Goal: Transaction & Acquisition: Purchase product/service

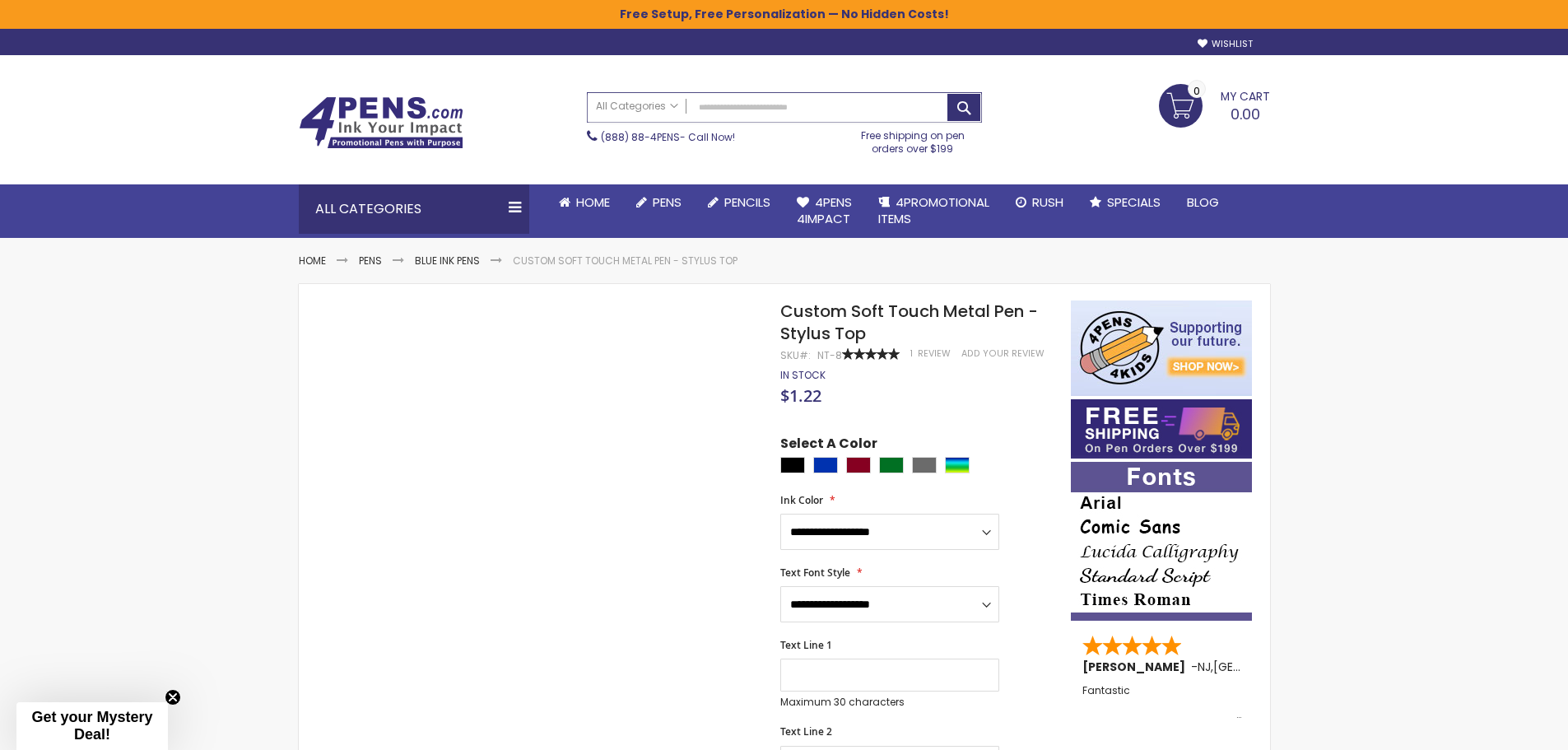
click at [734, 107] on input "Search" at bounding box center [784, 108] width 394 height 29
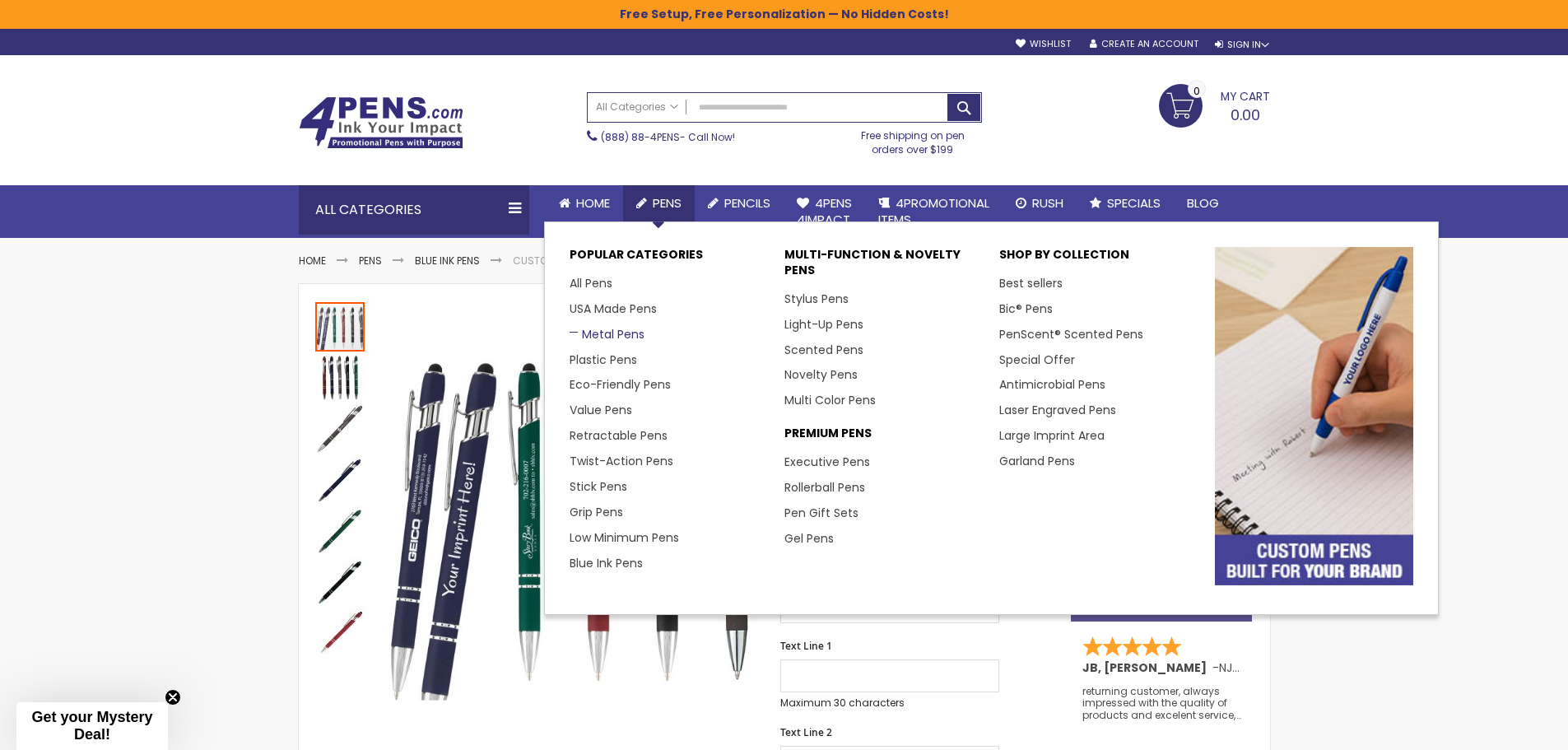
click at [595, 331] on link "Metal Pens" at bounding box center [607, 334] width 75 height 16
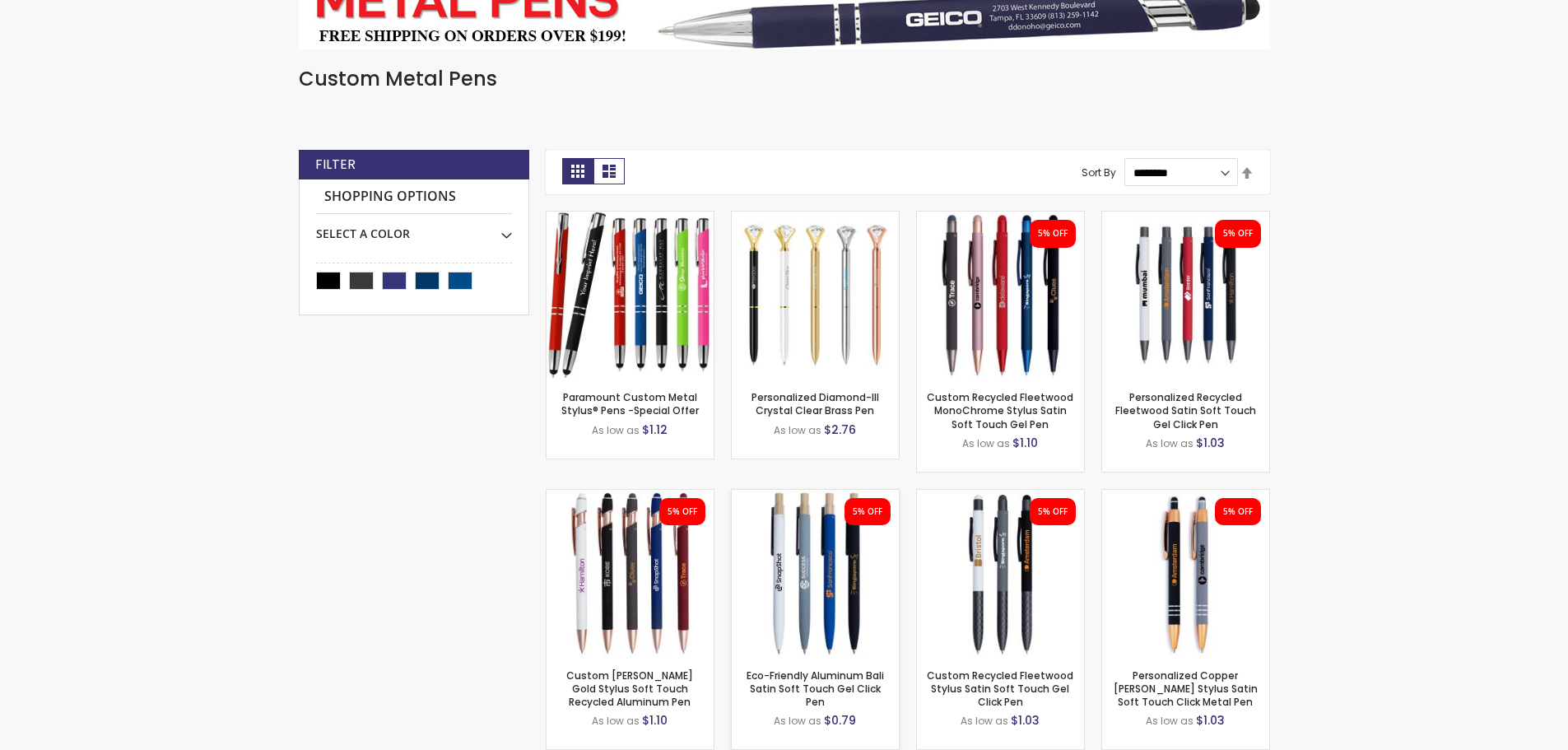
scroll to position [381, 0]
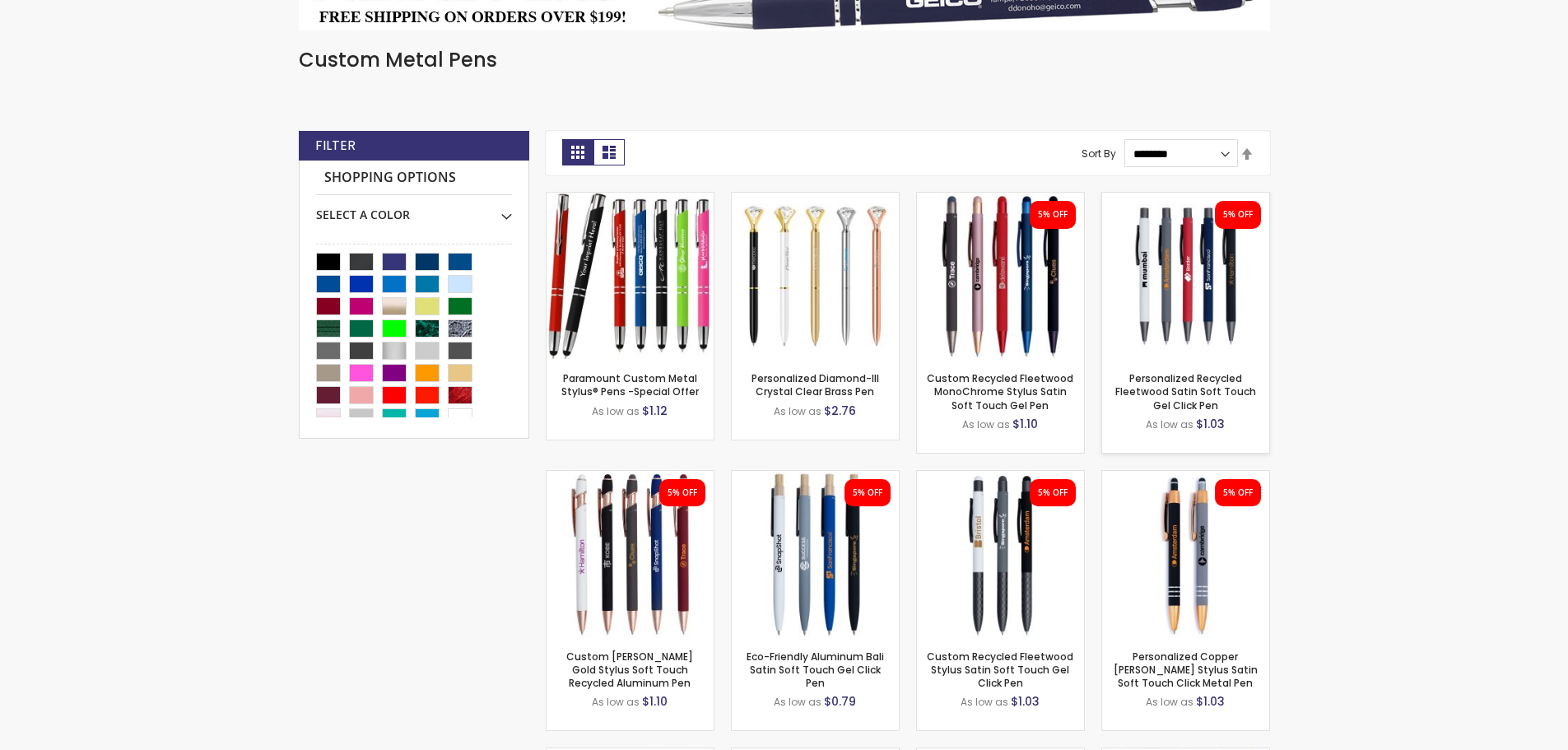
click at [1174, 314] on img at bounding box center [1186, 277] width 167 height 167
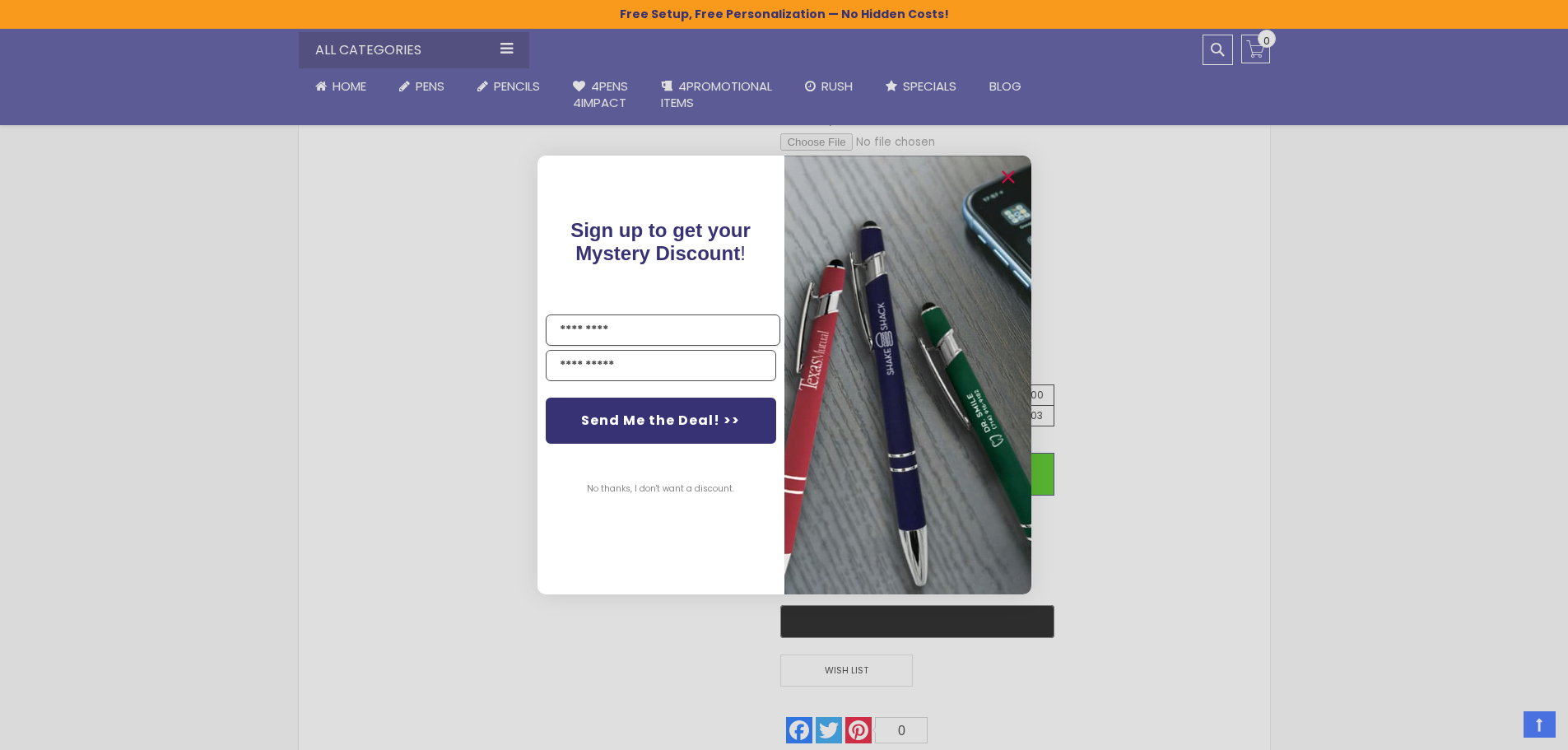
scroll to position [906, 0]
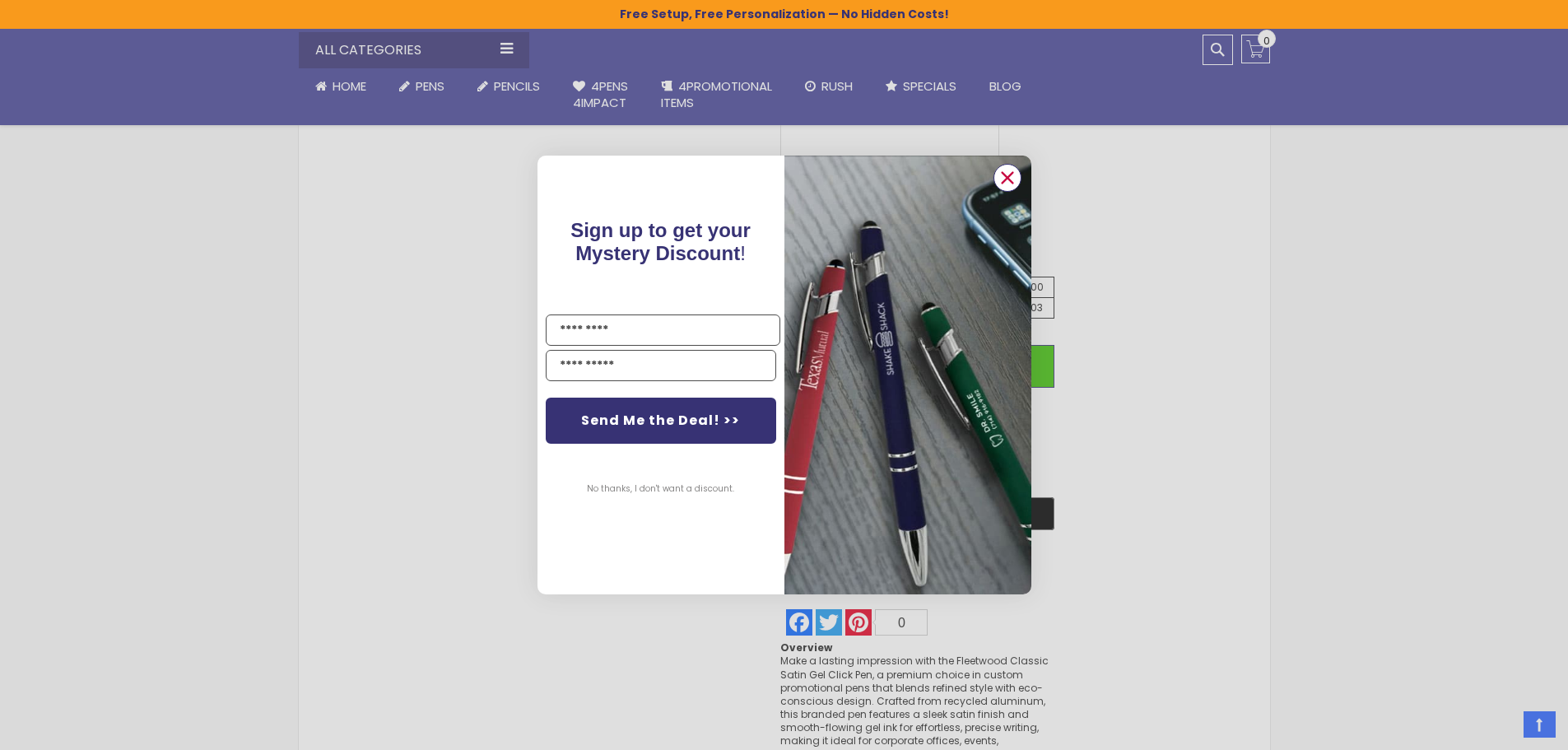
click at [1008, 172] on circle "Close dialog" at bounding box center [1007, 178] width 25 height 25
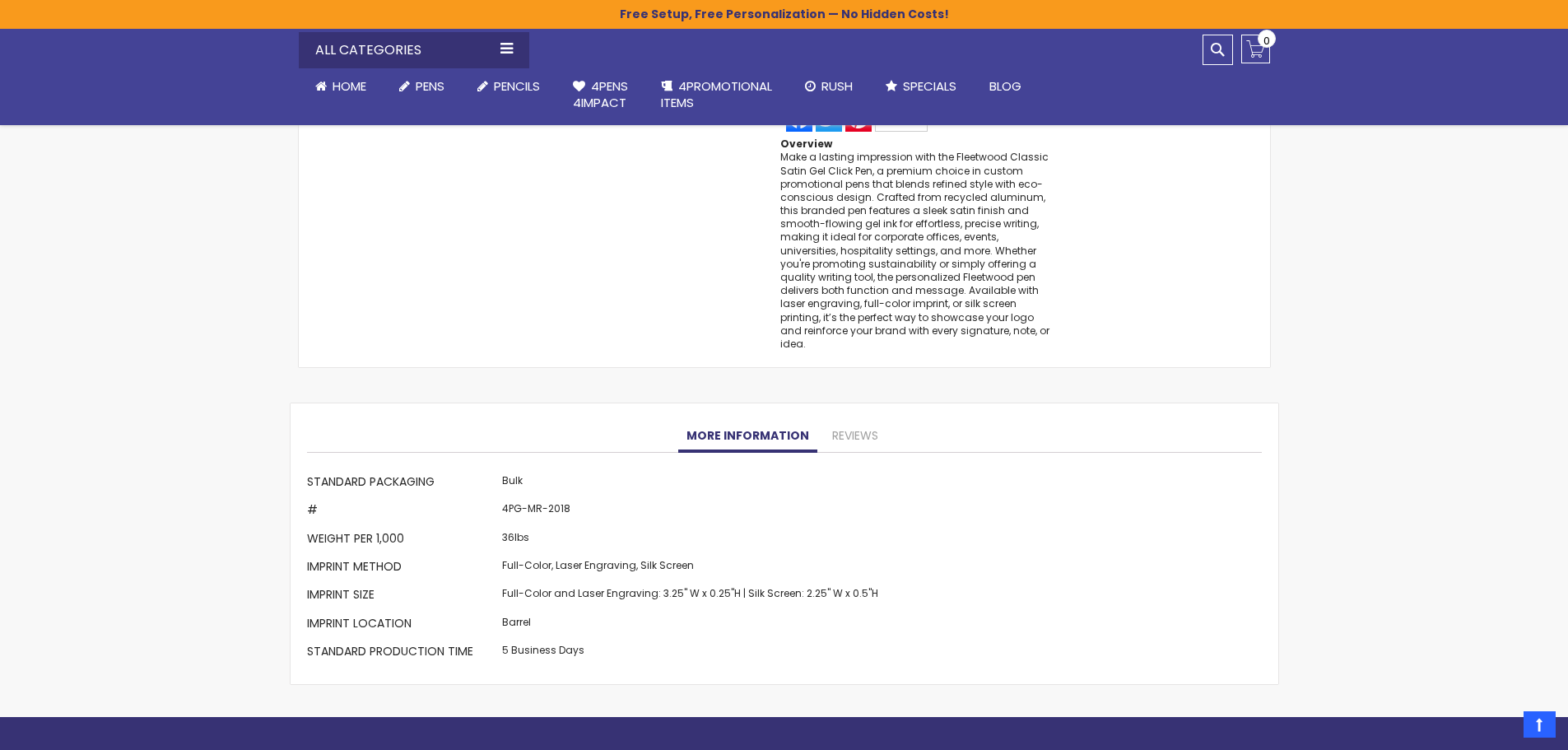
scroll to position [1482, 0]
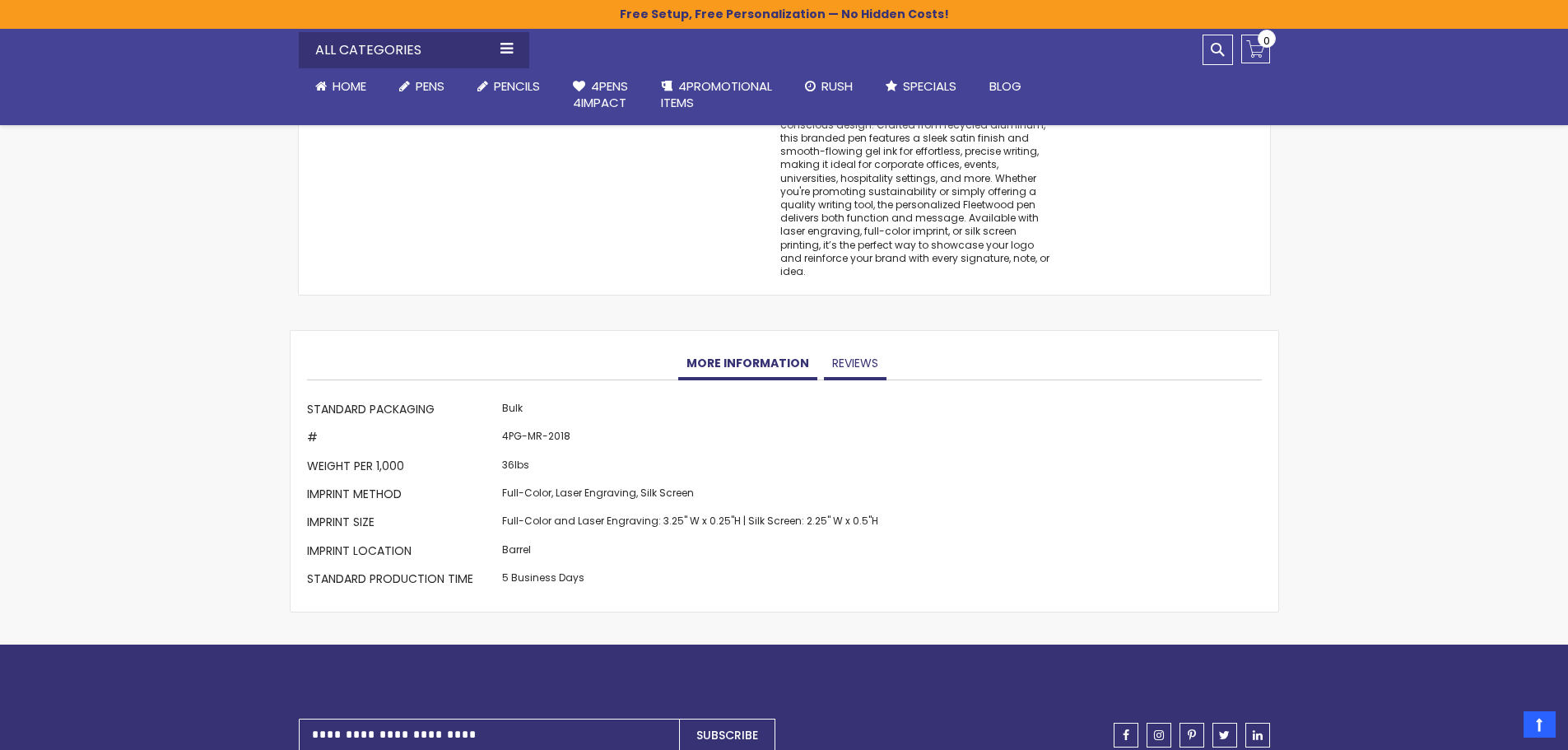
click at [842, 359] on link "Reviews" at bounding box center [855, 364] width 62 height 33
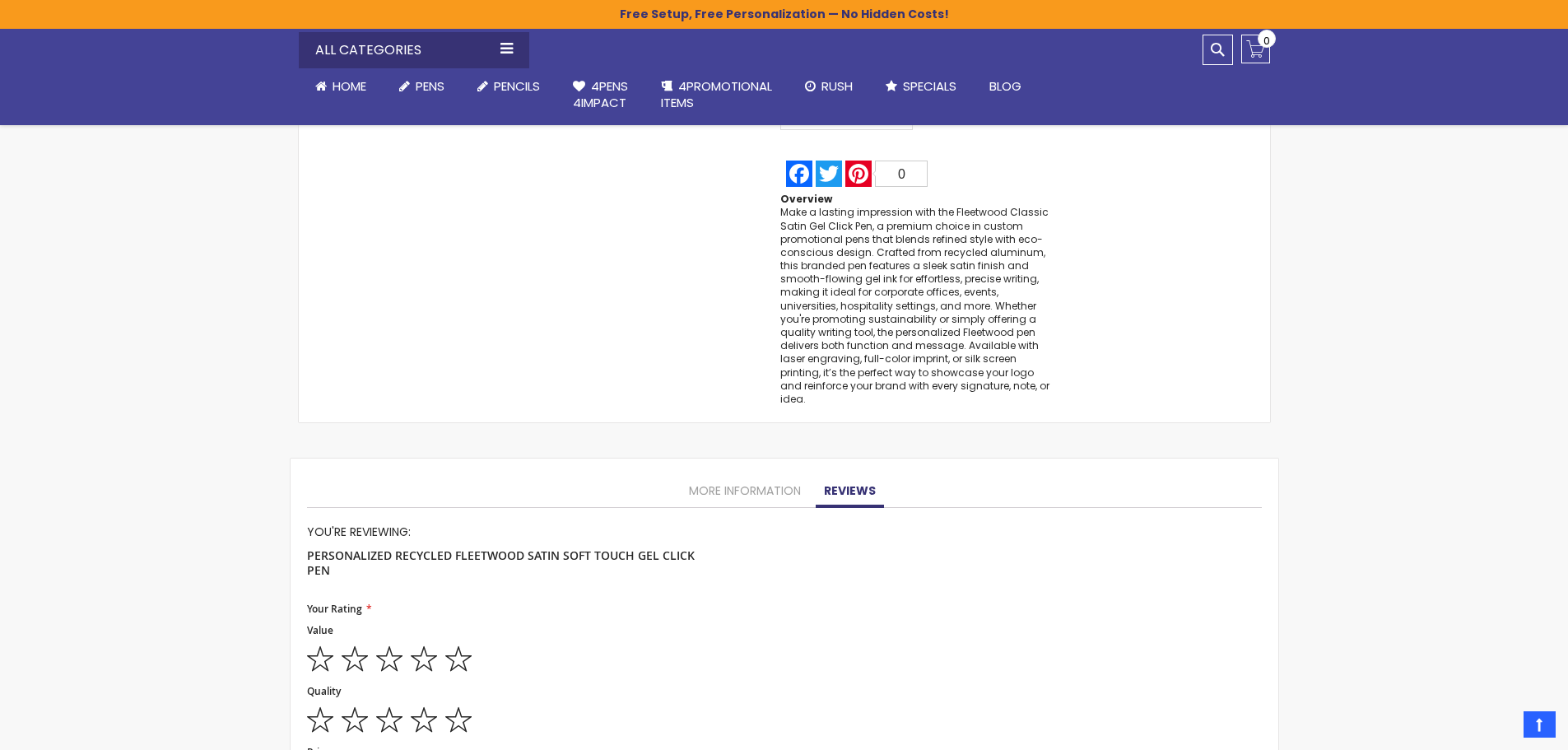
scroll to position [1498, 0]
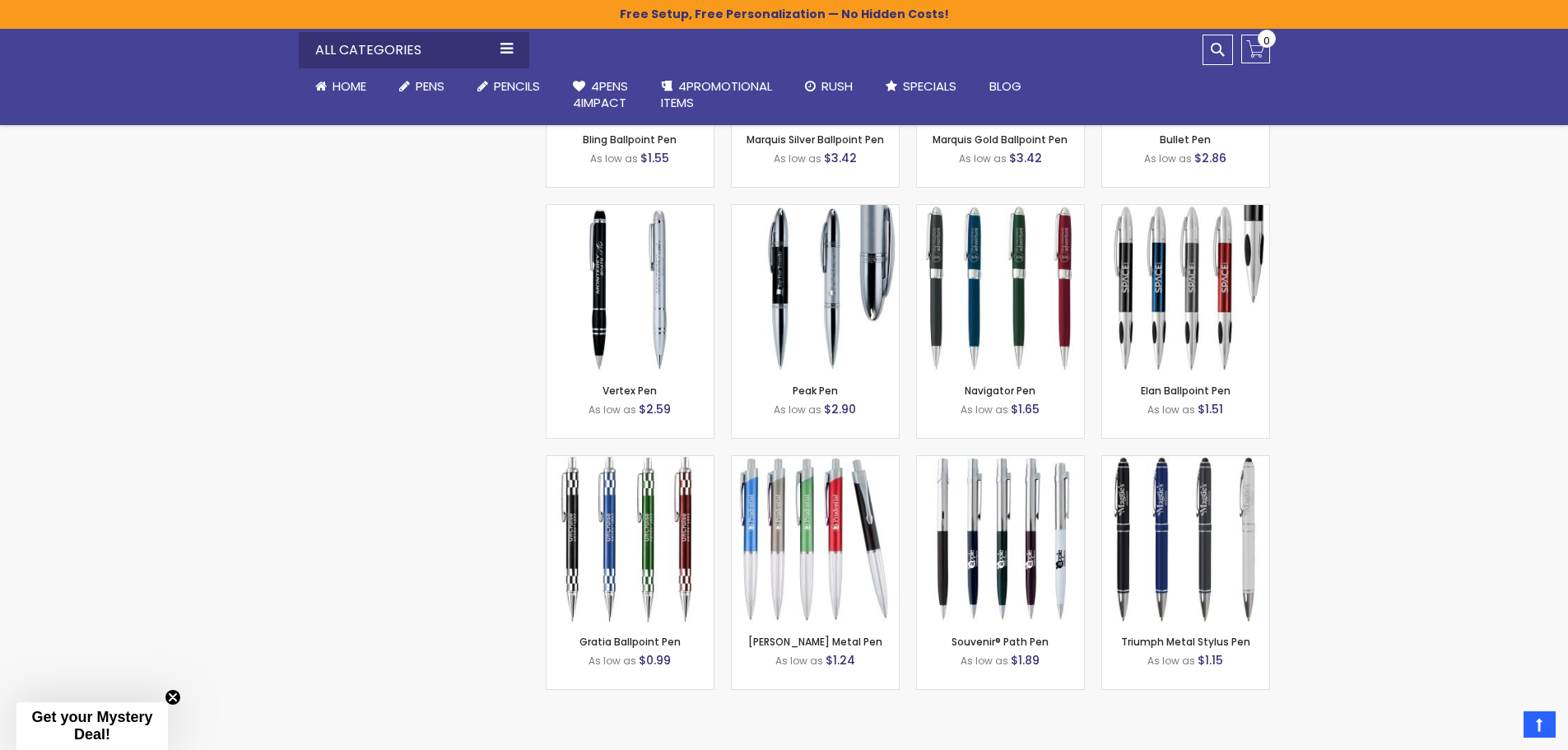
scroll to position [3181, 0]
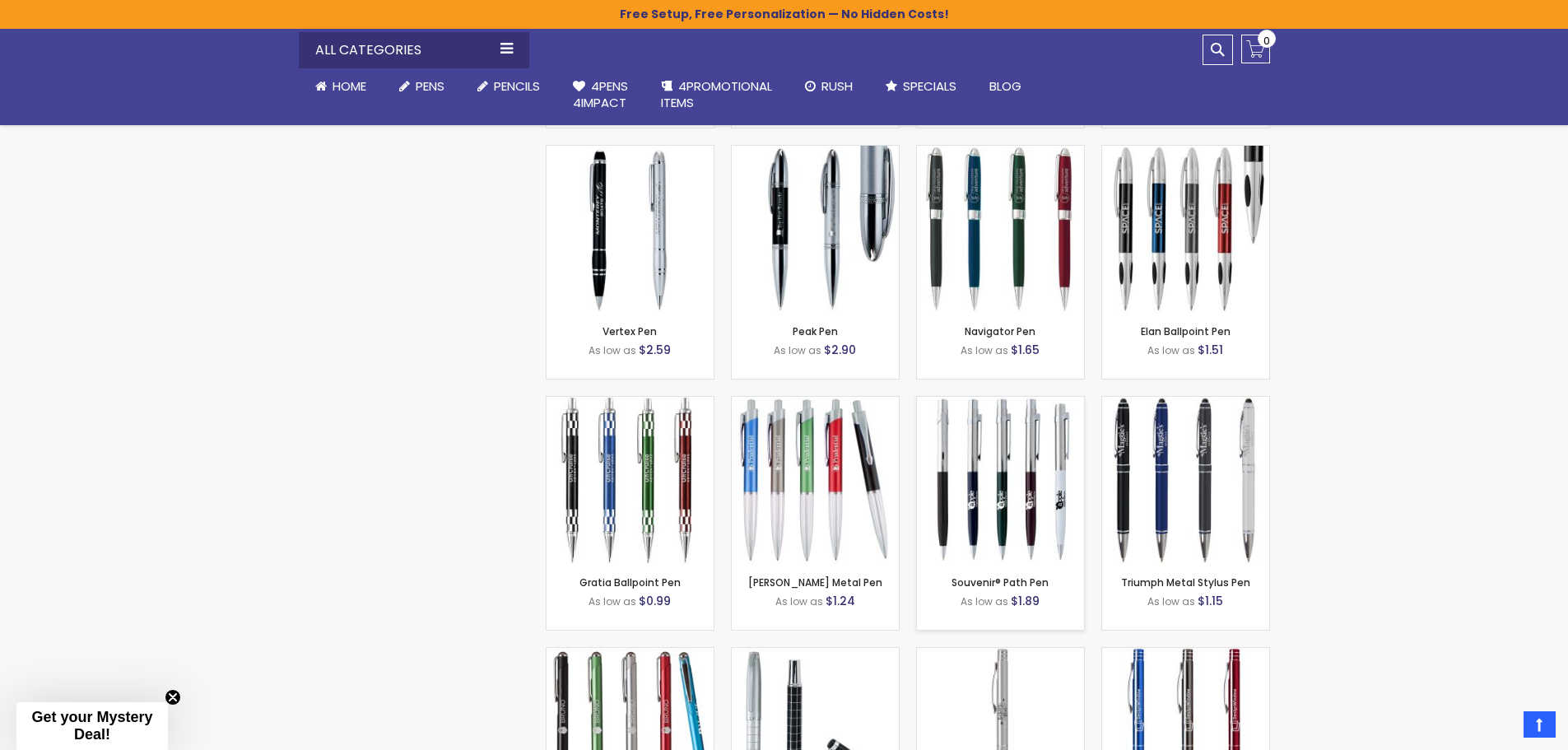
click at [1011, 466] on img at bounding box center [1001, 480] width 167 height 167
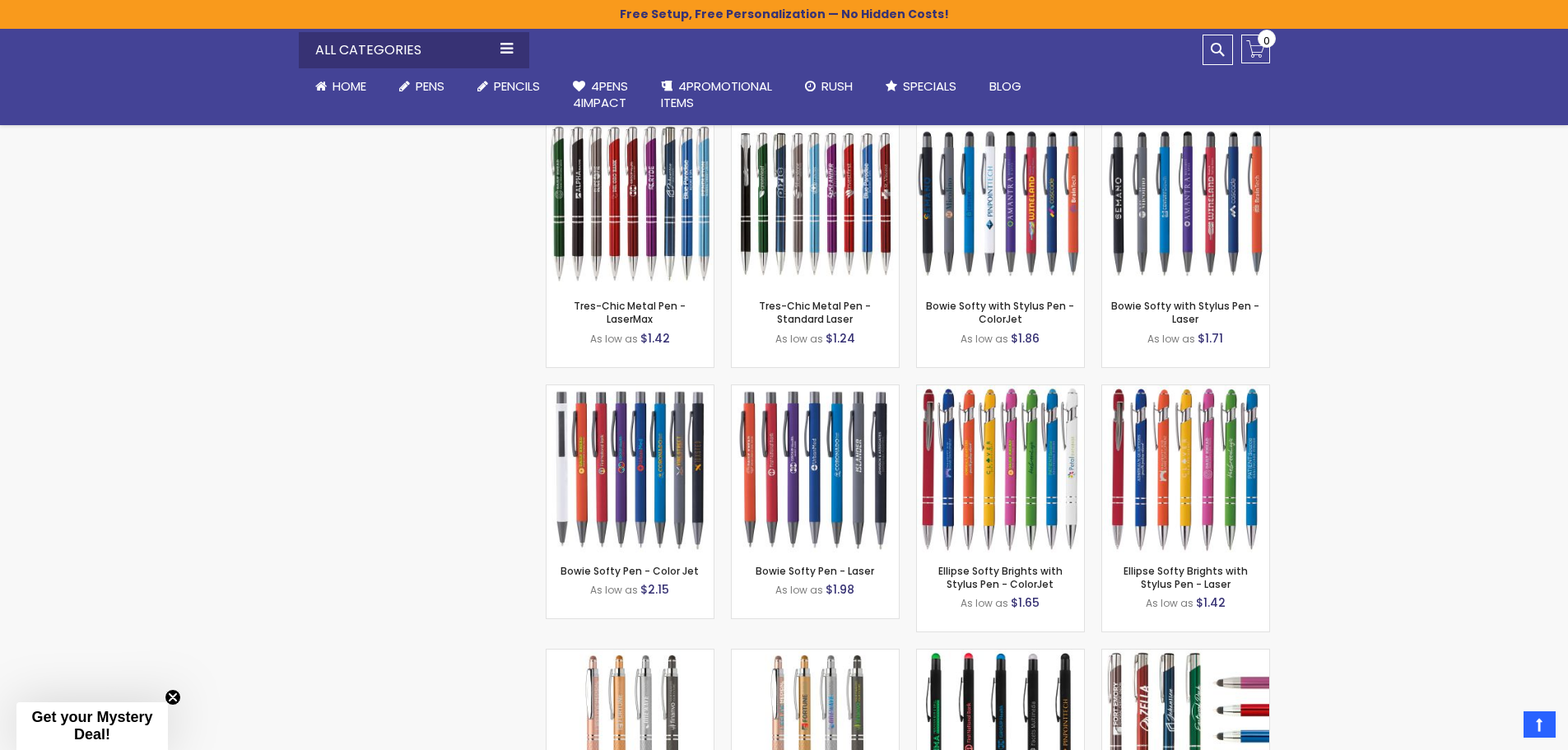
scroll to position [5075, 0]
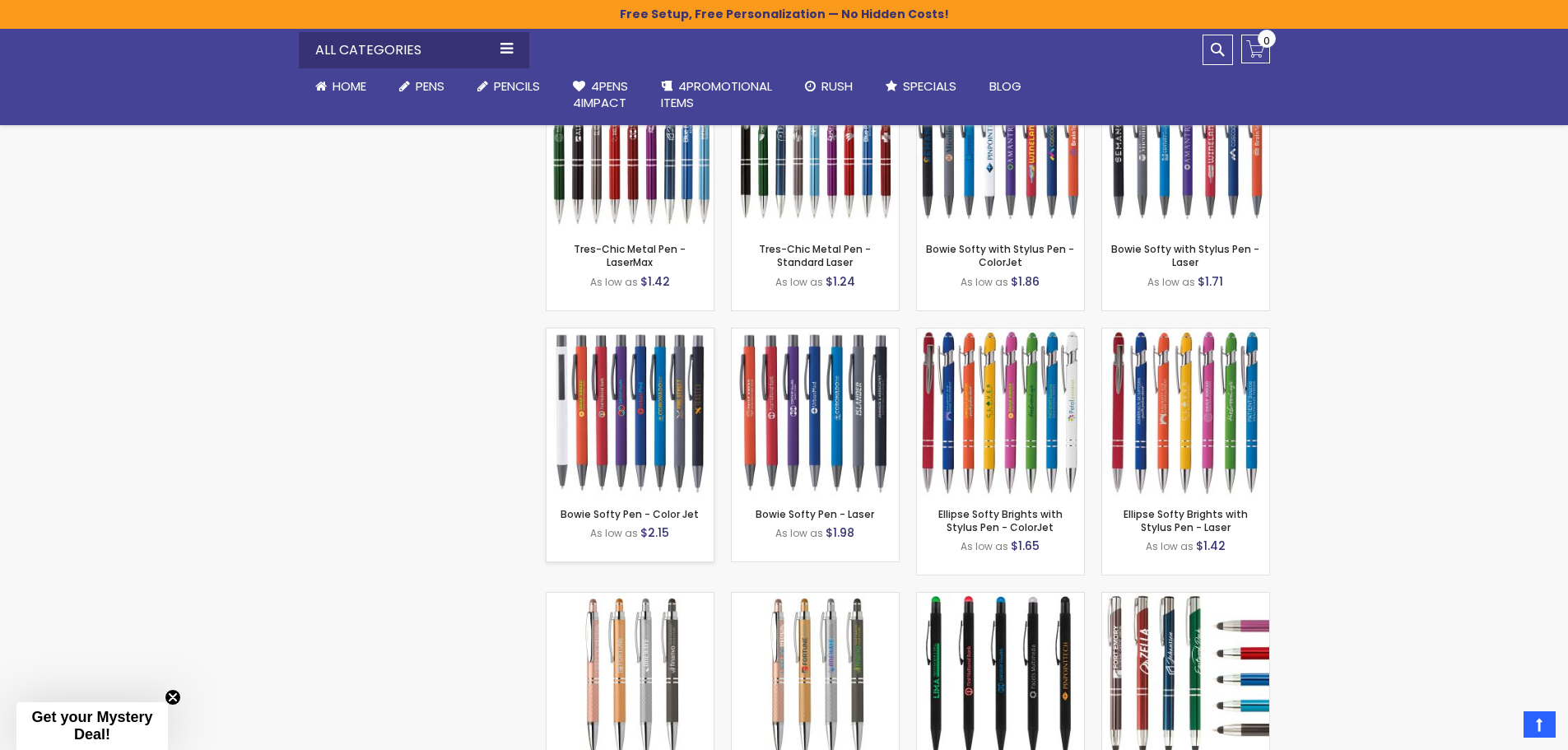
click at [625, 434] on img at bounding box center [630, 412] width 167 height 167
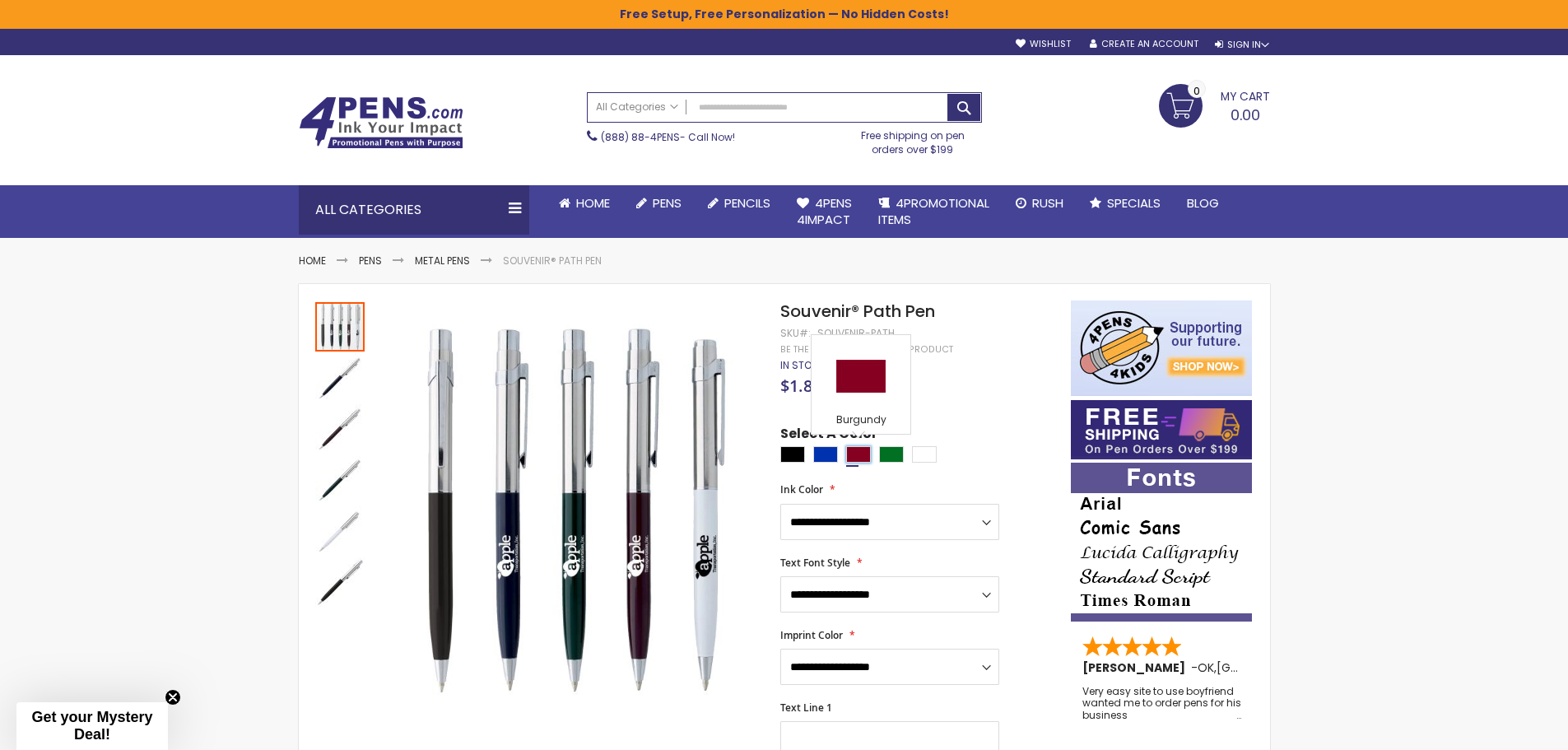
click at [855, 458] on div "Burgundy" at bounding box center [858, 454] width 25 height 16
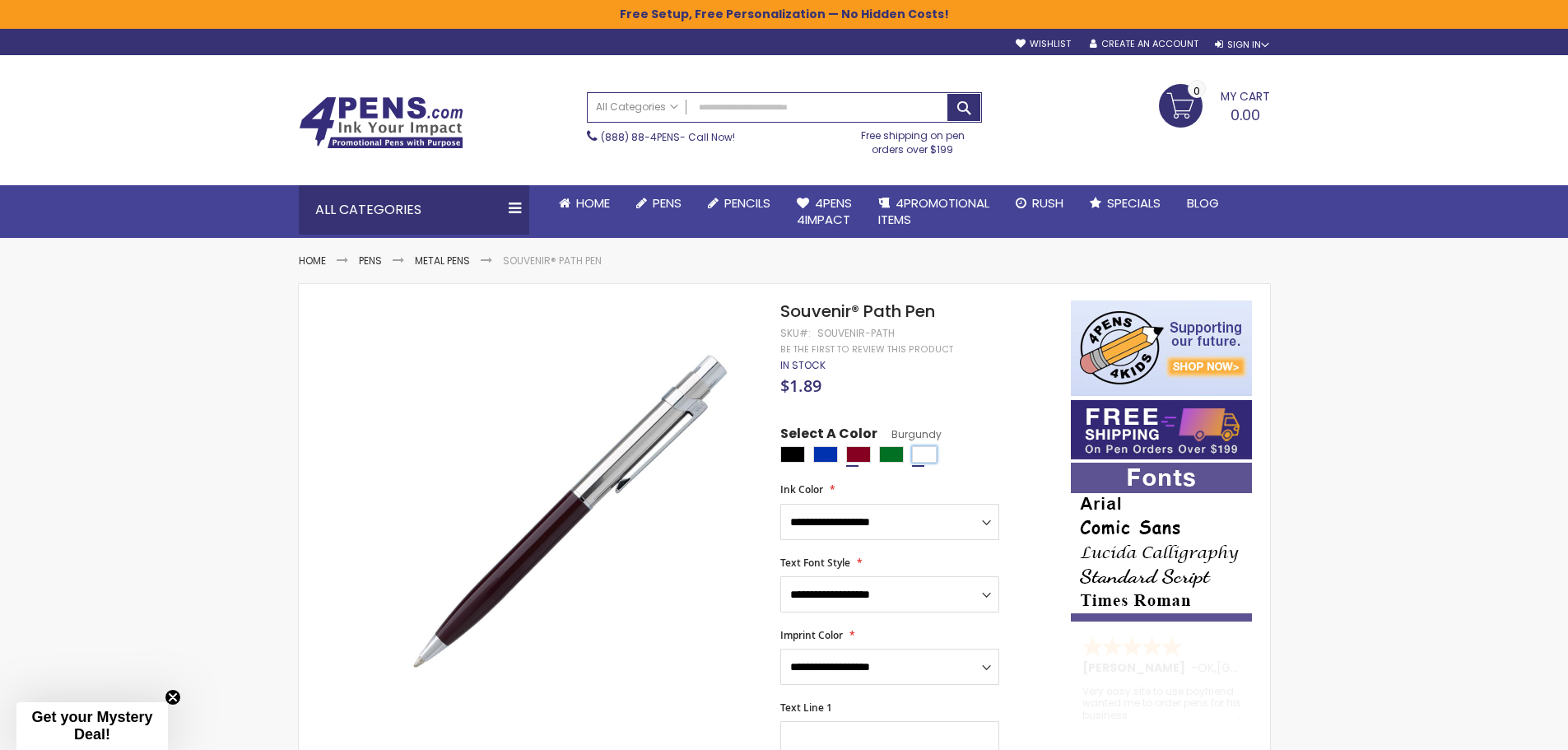
click at [913, 453] on div "White" at bounding box center [925, 454] width 25 height 16
type input "****"
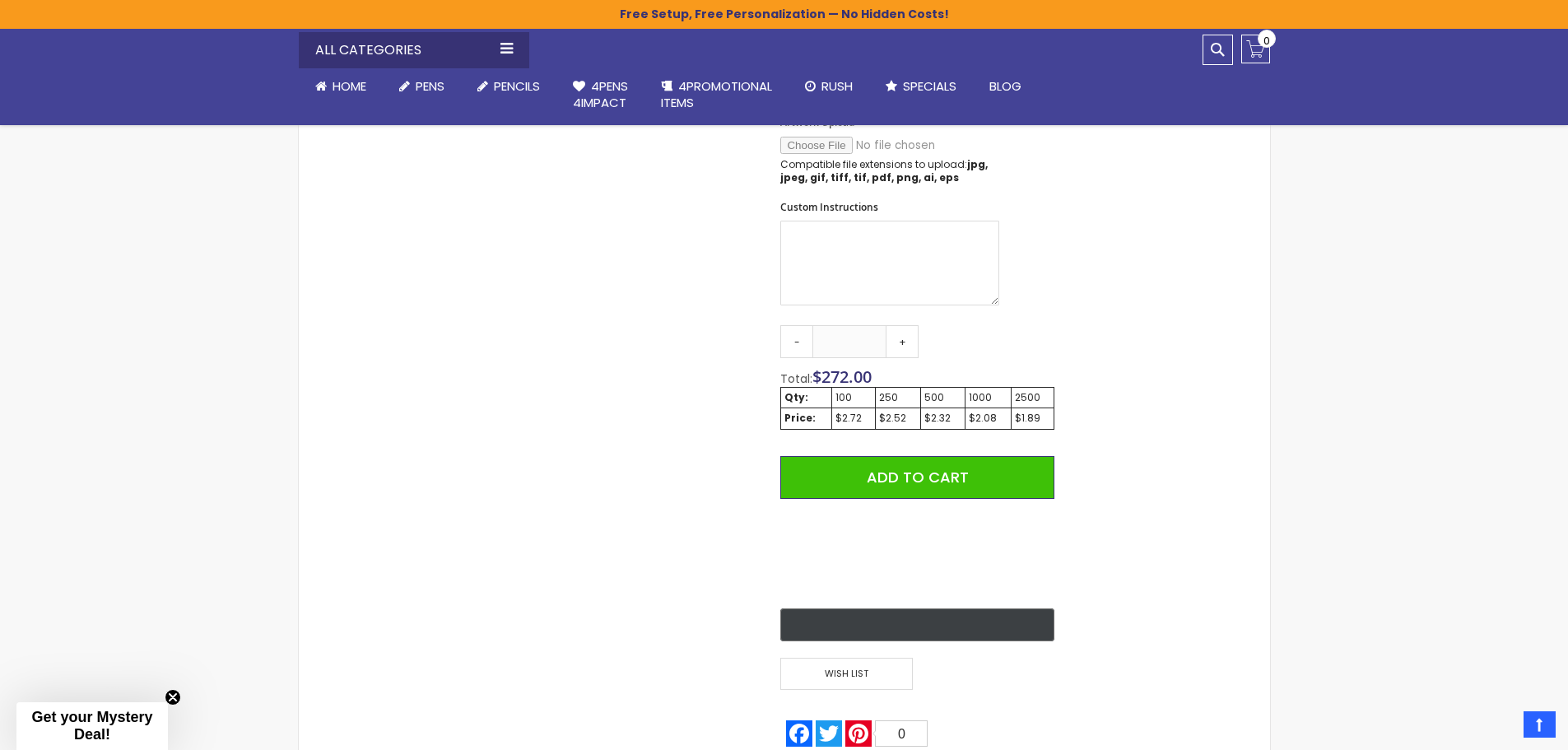
scroll to position [576, 0]
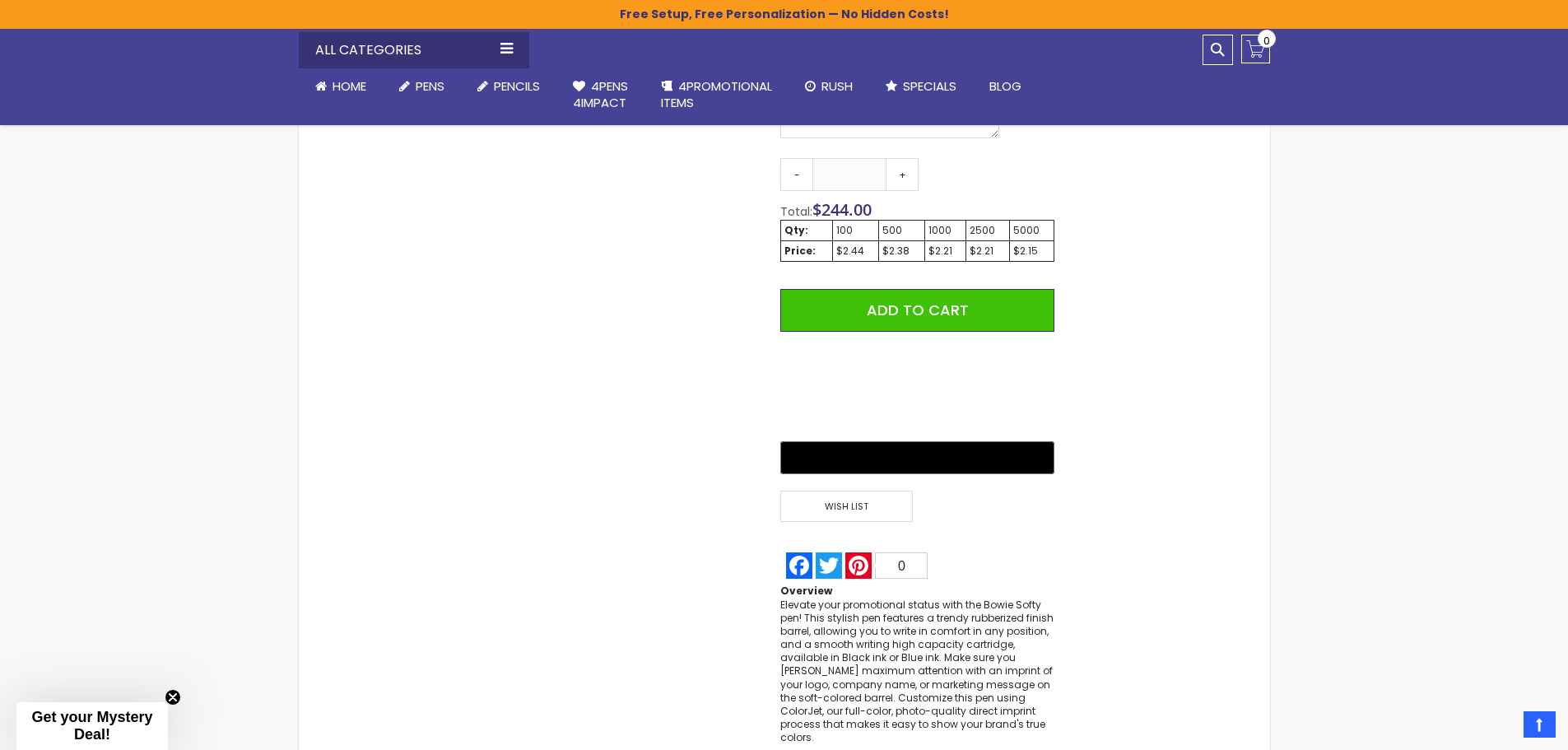
scroll to position [1002, 0]
